Goal: Information Seeking & Learning: Check status

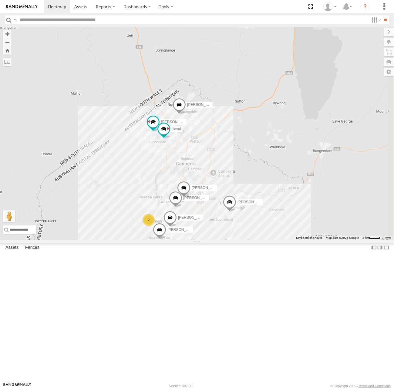
click at [0, 0] on div "[PERSON_NAME]" at bounding box center [0, 0] width 0 height 0
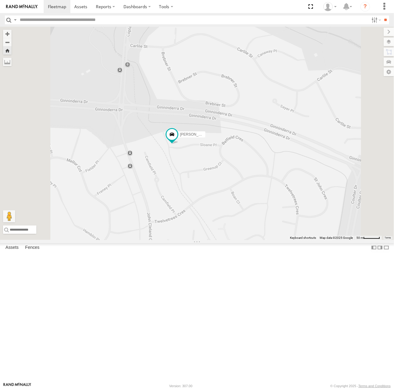
click at [0, 0] on div "[PERSON_NAME]" at bounding box center [0, 0] width 0 height 0
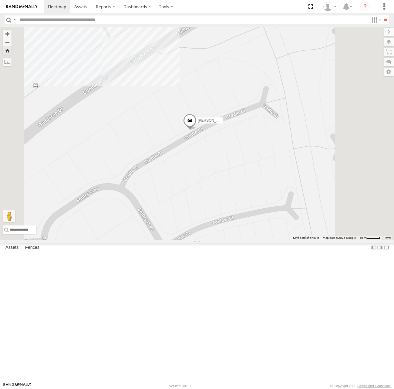
click at [0, 0] on div "Michael All Assets" at bounding box center [0, 0] width 0 height 0
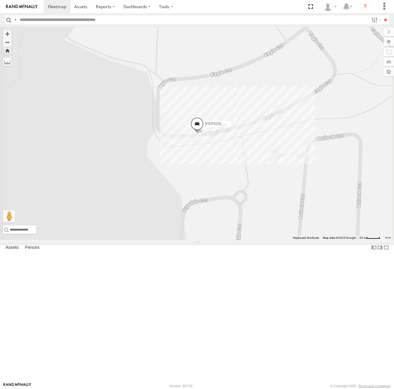
click at [0, 0] on div "Peter All Assets" at bounding box center [0, 0] width 0 height 0
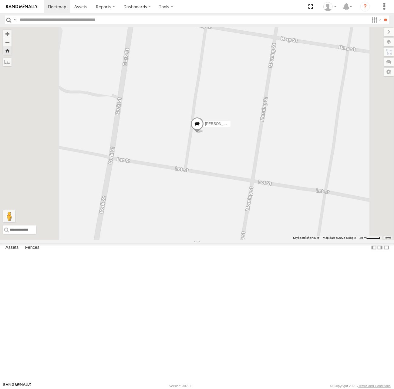
click at [0, 0] on div "All Assets" at bounding box center [0, 0] width 0 height 0
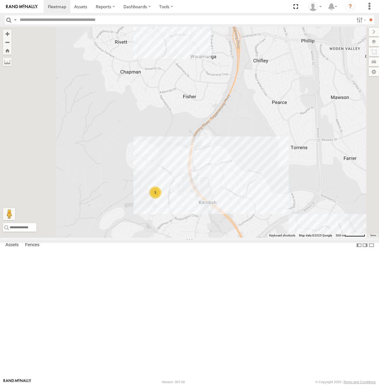
drag, startPoint x: 218, startPoint y: 287, endPoint x: 252, endPoint y: 249, distance: 51.3
click at [258, 217] on div "[PERSON_NAME] [PERSON_NAME] [PERSON_NAME] [PERSON_NAME] [PERSON_NAME] 3" at bounding box center [189, 132] width 379 height 211
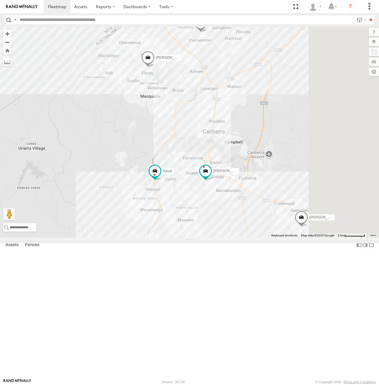
drag, startPoint x: 288, startPoint y: 183, endPoint x: 278, endPoint y: 323, distance: 140.8
click at [278, 238] on div "[PERSON_NAME] [PERSON_NAME] [PERSON_NAME] [PERSON_NAME] [PERSON_NAME] 3" at bounding box center [189, 132] width 379 height 211
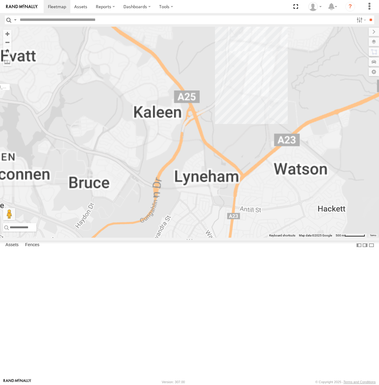
drag, startPoint x: 287, startPoint y: 155, endPoint x: 312, endPoint y: 323, distance: 169.9
click at [312, 238] on div "[PERSON_NAME] [PERSON_NAME] [PERSON_NAME] [PERSON_NAME] [PERSON_NAME]" at bounding box center [189, 132] width 379 height 211
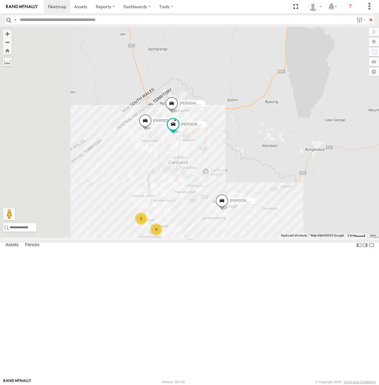
click at [0, 0] on div "Tom All Assets" at bounding box center [0, 0] width 0 height 0
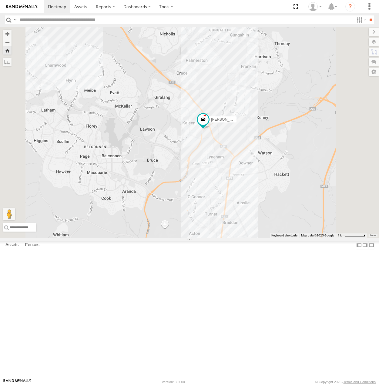
drag, startPoint x: 292, startPoint y: 139, endPoint x: 300, endPoint y: 167, distance: 29.6
click at [300, 167] on div "[PERSON_NAME]" at bounding box center [189, 132] width 379 height 211
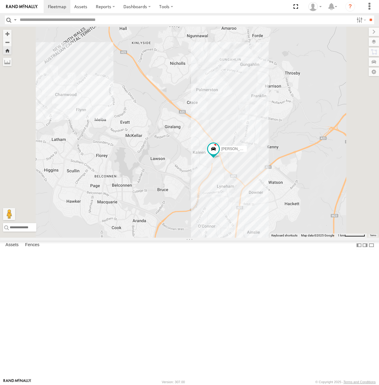
click at [0, 0] on div "All Assets" at bounding box center [0, 0] width 0 height 0
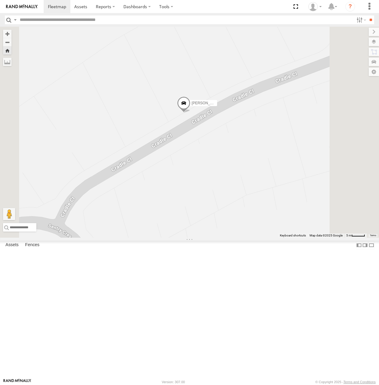
click at [191, 113] on span at bounding box center [183, 104] width 13 height 16
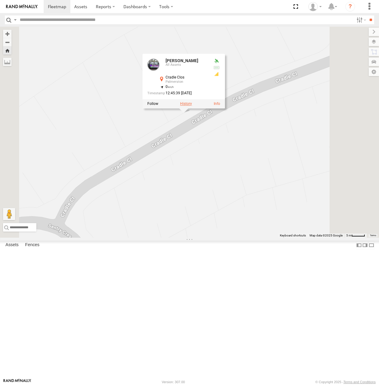
click at [192, 106] on label at bounding box center [186, 104] width 12 height 4
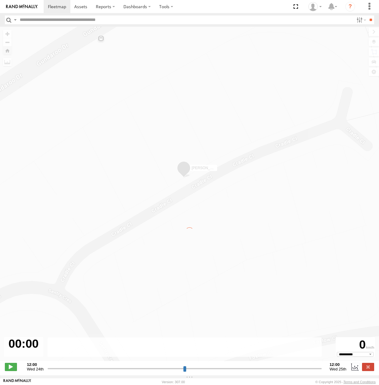
type input "**********"
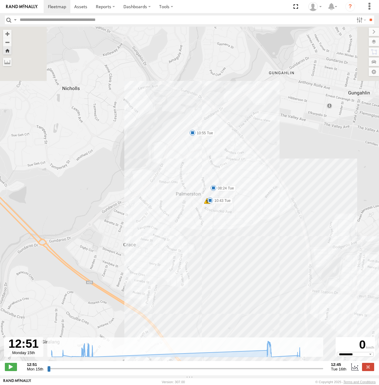
drag, startPoint x: 190, startPoint y: 69, endPoint x: 179, endPoint y: 180, distance: 110.7
click at [180, 190] on div "Kyle 13:00 Mon 13:00 Mon 13:06 Mon 14:02 Mon 14:49 Mon 15:43 Mon 15:45 Mon 16:1…" at bounding box center [189, 197] width 379 height 341
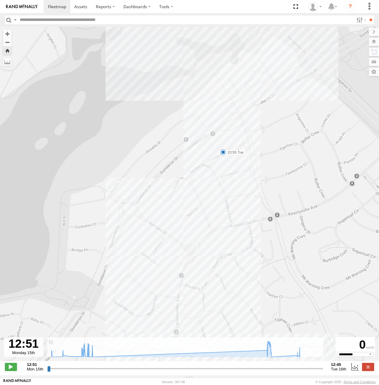
drag, startPoint x: 192, startPoint y: 125, endPoint x: 184, endPoint y: 187, distance: 62.7
click at [181, 189] on div "Kyle 13:00 Mon 13:00 Mon 13:06 Mon 14:02 Mon 14:49 Mon 15:43 Mon 15:45 Mon 16:1…" at bounding box center [189, 197] width 379 height 341
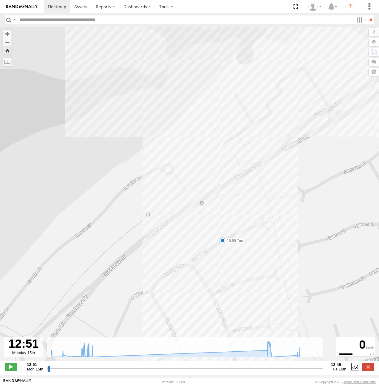
click at [222, 244] on span at bounding box center [223, 241] width 6 height 6
click at [308, 221] on div "Kyle 13:00 Mon 13:00 Mon 13:06 Mon 14:02 Mon 14:49 Mon 15:43 Mon 15:45 Mon 16:1…" at bounding box center [189, 197] width 379 height 341
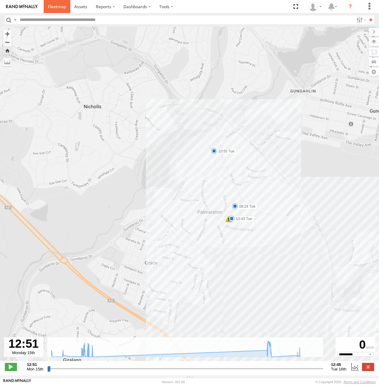
click at [52, 4] on span at bounding box center [57, 7] width 18 height 6
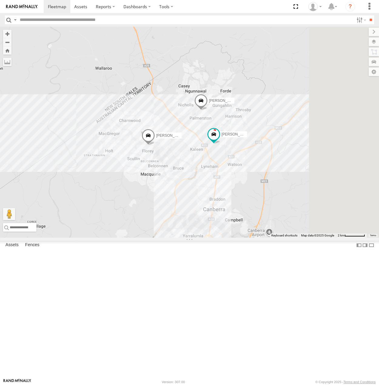
click at [155, 145] on span at bounding box center [148, 137] width 13 height 16
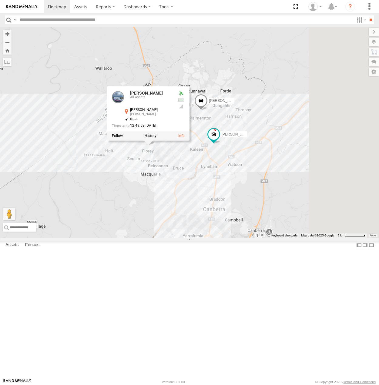
click at [190, 141] on div at bounding box center [148, 136] width 83 height 9
click at [157, 138] on label at bounding box center [151, 136] width 12 height 4
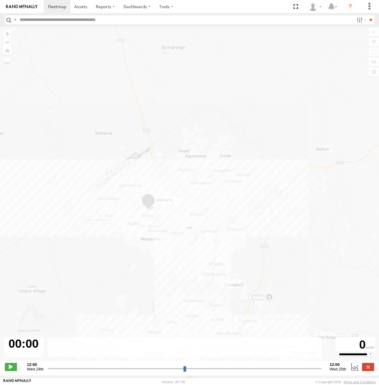
type input "**********"
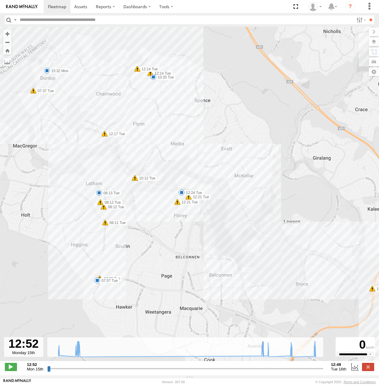
drag, startPoint x: 92, startPoint y: 172, endPoint x: 155, endPoint y: 196, distance: 66.8
click at [155, 196] on div "Jamie 13:34 Mon 13:43 Mon 15:18 Mon 15:32 Mon 07:37 Tue 07:57 Tue 08:09 Tue 08:…" at bounding box center [189, 197] width 379 height 341
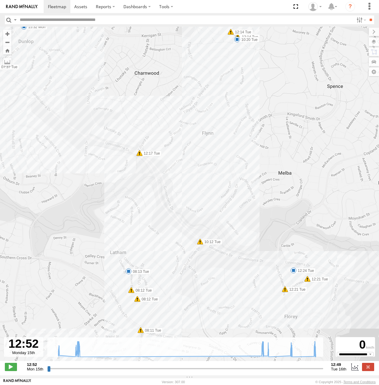
drag, startPoint x: 206, startPoint y: 155, endPoint x: 262, endPoint y: 233, distance: 96.6
click at [262, 233] on div "Jamie 13:34 Mon 13:43 Mon 15:18 Mon 15:32 Mon 07:37 Tue 07:57 Tue 08:09 Tue 08:…" at bounding box center [189, 197] width 379 height 341
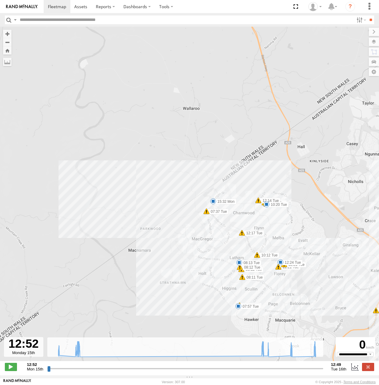
click at [212, 204] on span at bounding box center [213, 201] width 6 height 6
click at [212, 197] on div "15:32 Mon 15th Sep Jamies House" at bounding box center [213, 181] width 67 height 32
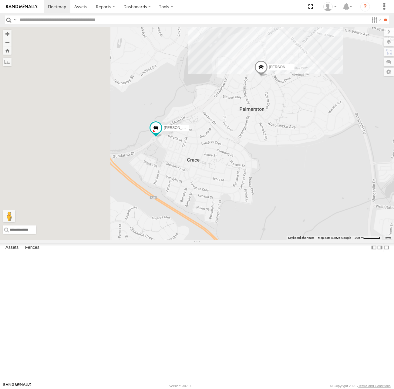
drag, startPoint x: 202, startPoint y: 209, endPoint x: 272, endPoint y: 226, distance: 72.2
click at [272, 226] on div "[PERSON_NAME] [PERSON_NAME] [PERSON_NAME]" at bounding box center [197, 133] width 394 height 213
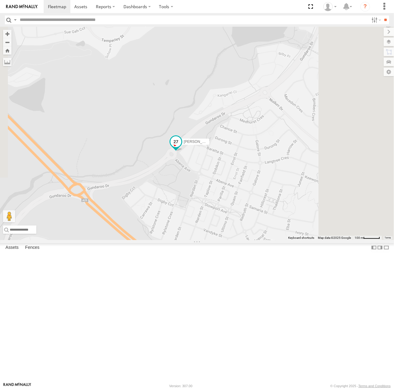
click at [181, 147] on span at bounding box center [175, 141] width 11 height 11
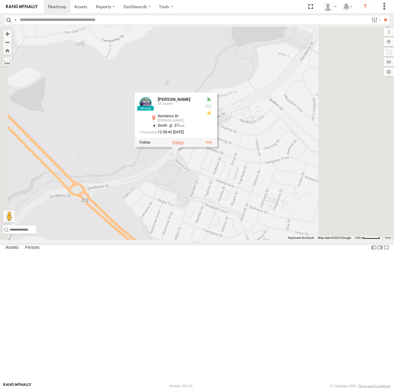
click at [184, 144] on label at bounding box center [178, 142] width 12 height 4
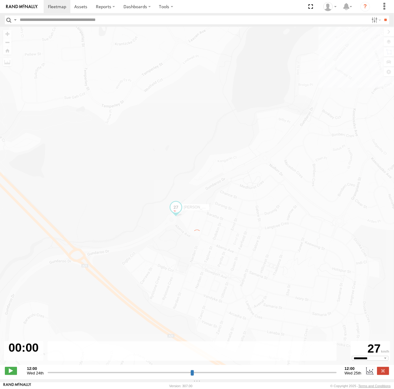
type input "**********"
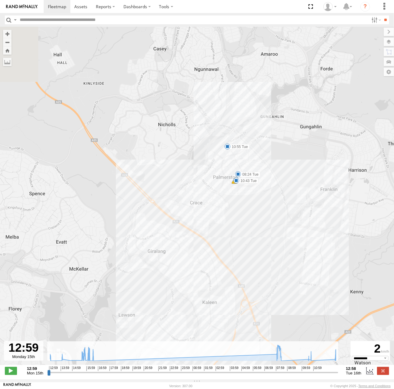
drag, startPoint x: 234, startPoint y: 174, endPoint x: 246, endPoint y: 258, distance: 84.3
click at [246, 258] on div "[PERSON_NAME] 13:00 Mon 13:00 Mon 13:06 Mon 14:02 Mon 14:49 Mon 15:43 Mon 15:45…" at bounding box center [197, 199] width 394 height 345
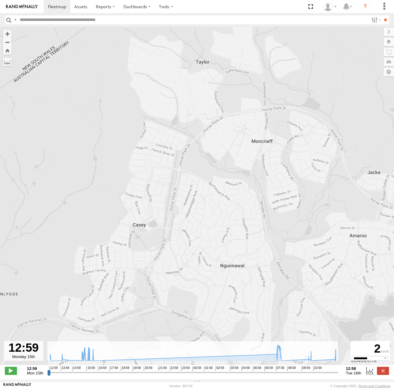
drag, startPoint x: 234, startPoint y: 252, endPoint x: 201, endPoint y: 28, distance: 226.5
click at [201, 29] on div "[PERSON_NAME] 13:00 Mon 13:00 Mon 13:06 Mon 14:02 Mon 14:49 Mon 15:43 Mon 15:45…" at bounding box center [197, 199] width 394 height 345
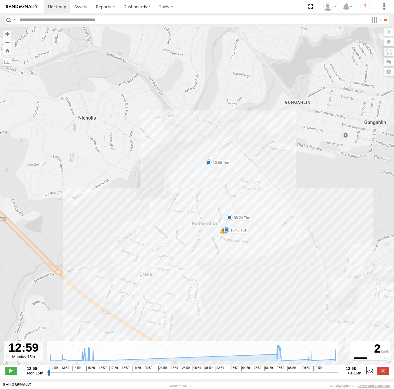
drag, startPoint x: 240, startPoint y: 251, endPoint x: 202, endPoint y: 256, distance: 38.5
click at [202, 256] on div "[PERSON_NAME] 13:00 Mon 13:00 Mon 13:06 Mon 14:02 Mon 14:49 Mon 15:43 Mon 15:45…" at bounding box center [197, 199] width 394 height 345
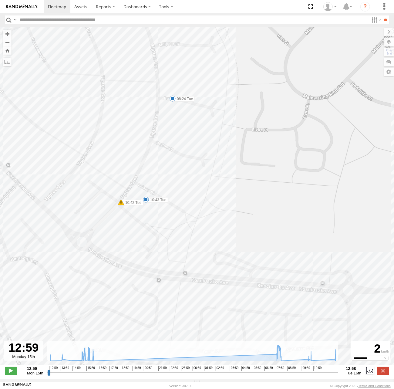
click at [147, 201] on span at bounding box center [146, 200] width 6 height 6
click at [147, 195] on div "10:43 [DATE] 10:52 [DATE] 8 3 Leisler Pl Palmerston" at bounding box center [145, 179] width 67 height 32
click at [175, 100] on span at bounding box center [173, 99] width 6 height 6
click at [175, 94] on div "08:24 [DATE] 10:40 [DATE] 2 16 3 Bunya Clos Palmerston" at bounding box center [172, 78] width 67 height 32
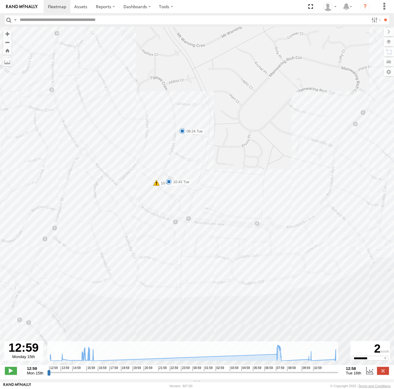
click at [168, 182] on span at bounding box center [169, 182] width 6 height 6
click at [168, 177] on div "10:43 [DATE] 10:52 [DATE] 8 3 Leisler Pl Palmerston" at bounding box center [168, 160] width 67 height 32
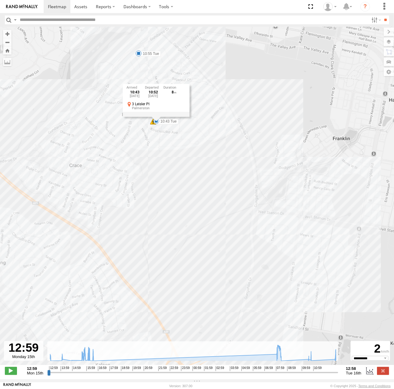
drag, startPoint x: 147, startPoint y: 60, endPoint x: 160, endPoint y: 93, distance: 35.8
click at [160, 93] on div "[PERSON_NAME] 13:00 Mon 13:00 Mon 13:06 Mon 14:02 Mon 14:49 Mon 15:43 Mon 15:45…" at bounding box center [197, 199] width 394 height 345
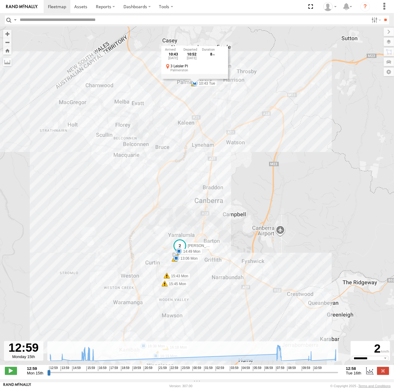
drag, startPoint x: 170, startPoint y: 219, endPoint x: 194, endPoint y: 119, distance: 102.4
click at [197, 108] on div "[PERSON_NAME] 13:00 Mon 13:00 Mon 13:06 Mon 14:02 Mon 14:49 Mon 15:43 Mon 15:45…" at bounding box center [197, 199] width 394 height 345
